Goal: Task Accomplishment & Management: Complete application form

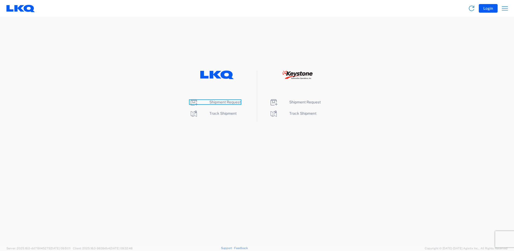
click at [230, 104] on span "Shipment Request" at bounding box center [225, 102] width 31 height 4
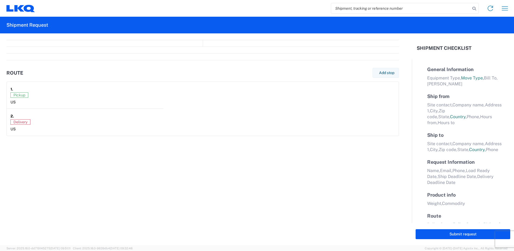
select select "FULL"
select select "LBS"
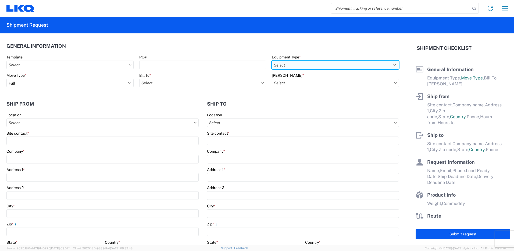
click at [299, 65] on select "Select 53’ Dry Van Flatbed Dropdeck (van) Lowboy (flatbed) Rail" at bounding box center [335, 65] width 127 height 9
select select "STDV"
click at [272, 61] on select "Select 53’ Dry Van Flatbed Dropdeck (van) Lowboy (flatbed) Rail" at bounding box center [335, 65] width 127 height 9
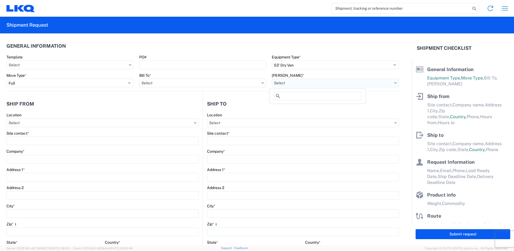
click at [289, 83] on input "[PERSON_NAME] *" at bounding box center [335, 83] width 127 height 9
click at [204, 84] on input "Bill To *" at bounding box center [202, 83] width 127 height 9
type input "1130"
click at [200, 107] on div "1130 - LKQ [GEOGRAPHIC_DATA]" at bounding box center [186, 106] width 94 height 9
type input "1130 - LKQ [GEOGRAPHIC_DATA]"
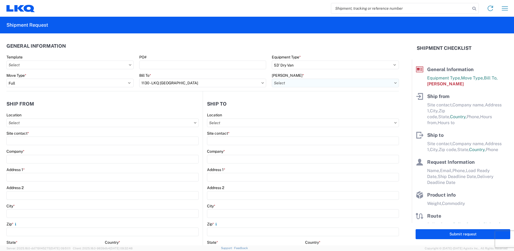
click at [282, 80] on input "[PERSON_NAME] *" at bounding box center [335, 83] width 127 height 9
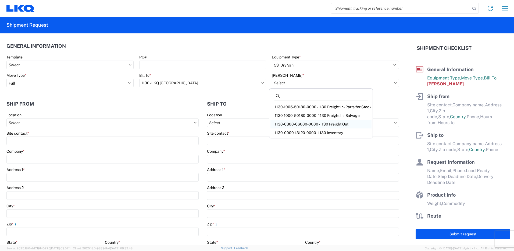
click at [327, 123] on div "1130-6300-66000-0000 - 1130 Freight Out" at bounding box center [321, 124] width 101 height 9
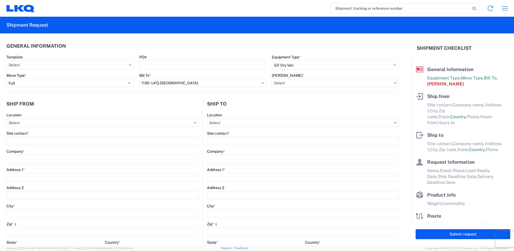
type input "1130-6300-66000-0000 - 1130 Freight Out"
click at [142, 122] on input "Location" at bounding box center [102, 122] width 192 height 9
type input "1130"
click at [26, 145] on div "1130 - LKQ [GEOGRAPHIC_DATA]" at bounding box center [55, 146] width 94 height 9
type input "1130 - LKQ [GEOGRAPHIC_DATA]"
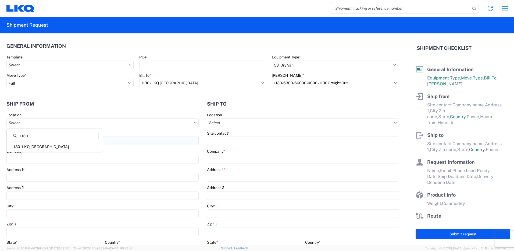
type input "LKQ Corporation"
type input "[STREET_ADDRESS]"
type input "[GEOGRAPHIC_DATA]"
type input "35172"
select select "AL"
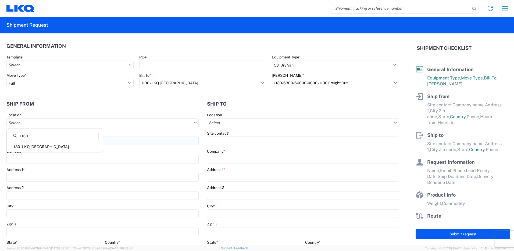
select select "US"
type input "[PHONE_NUMBER]"
type input "08:00"
type input "14:00"
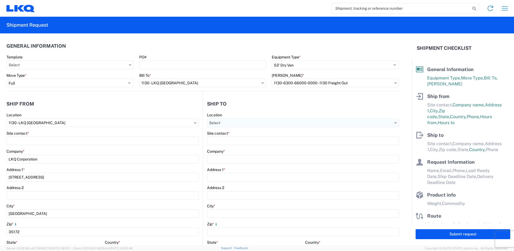
click at [226, 120] on input "Location" at bounding box center [303, 122] width 192 height 9
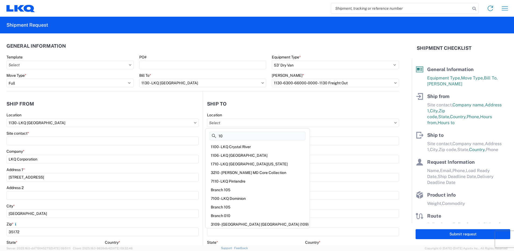
type input "1"
